Goal: Navigation & Orientation: Go to known website

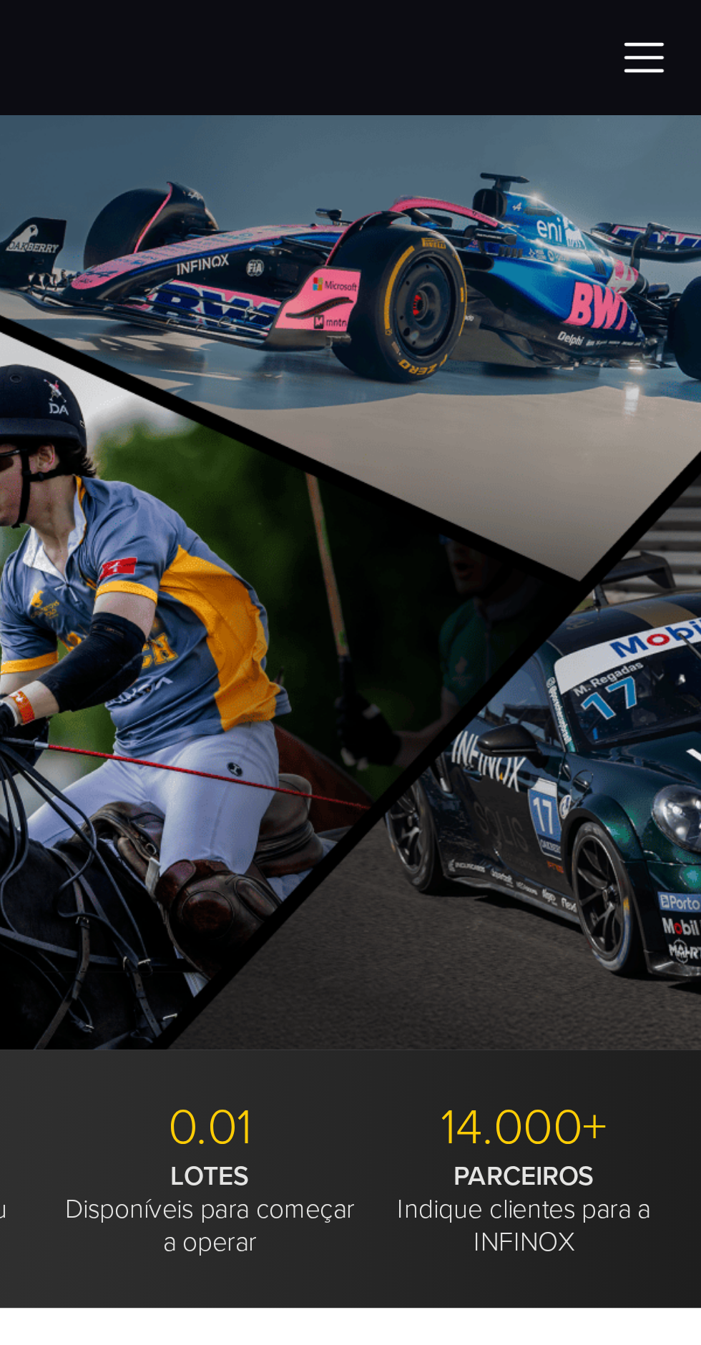
click at [679, 32] on img at bounding box center [675, 24] width 21 height 21
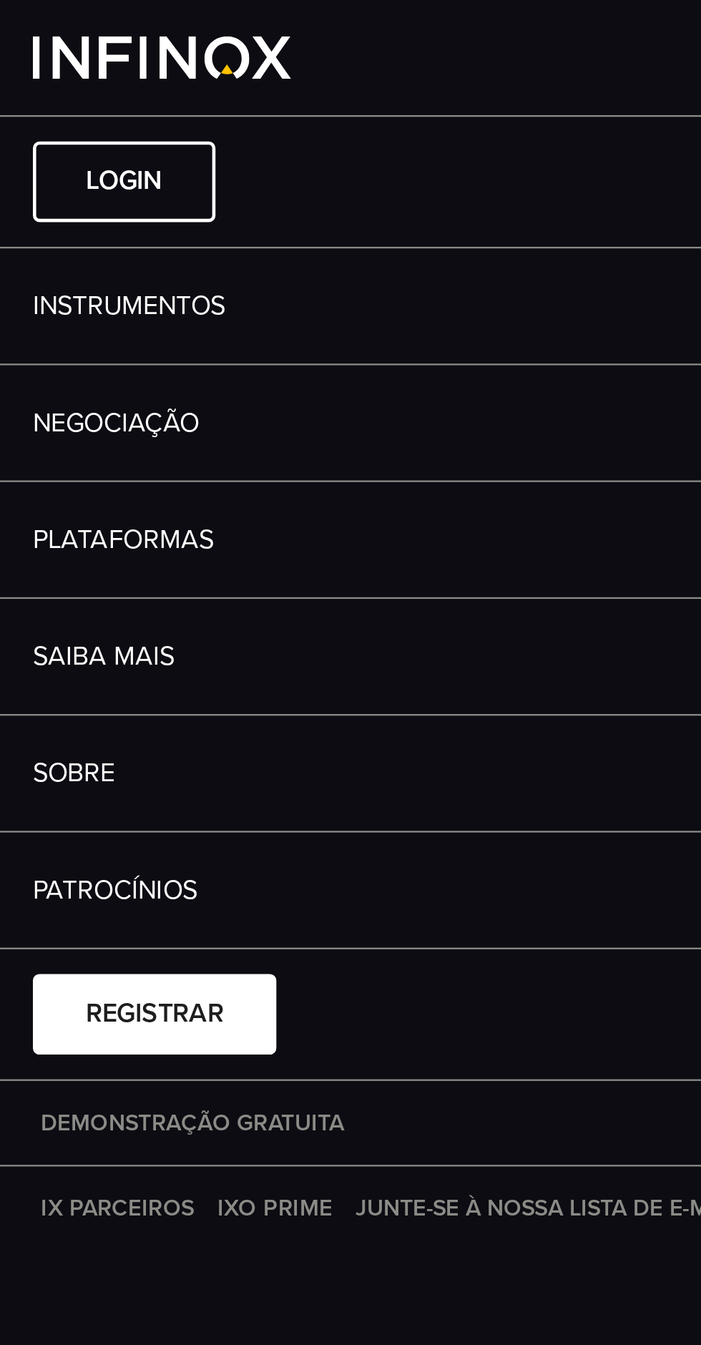
click at [209, 72] on li "Login pt Escolha seu idioma: English Tiếng Việt العربي 简体中文 Português ภาษาไทย 한…" at bounding box center [350, 78] width 701 height 57
click at [54, 79] on link "Login" at bounding box center [53, 79] width 79 height 35
